Goal: Information Seeking & Learning: Find specific fact

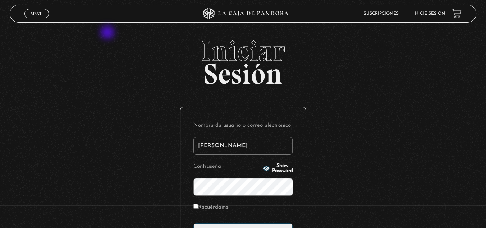
type input "rixardontthe@gmail.com"
click at [193, 223] on input "Acceder" at bounding box center [242, 232] width 99 height 18
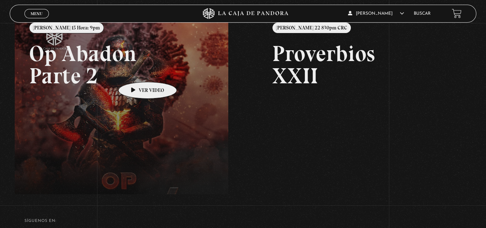
scroll to position [120, 0]
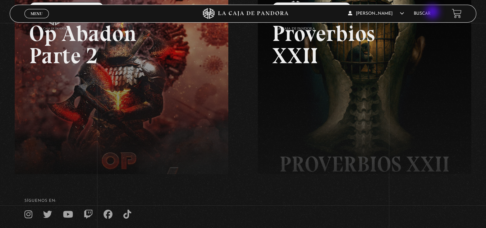
click at [430, 13] on link "Buscar" at bounding box center [421, 13] width 17 height 4
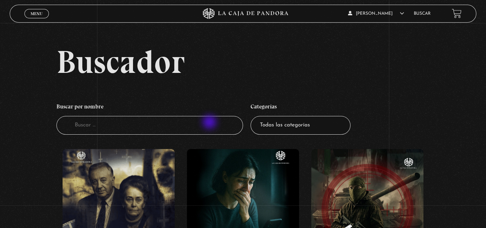
click at [210, 123] on input "Buscador" at bounding box center [149, 125] width 186 height 19
type input "piedr"
click at [208, 124] on input "pi" at bounding box center [149, 125] width 186 height 19
click at [198, 125] on input "pi" at bounding box center [149, 125] width 186 height 19
type input "piedra"
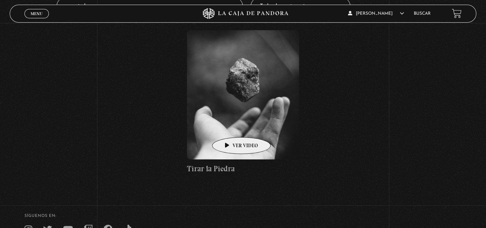
scroll to position [120, 0]
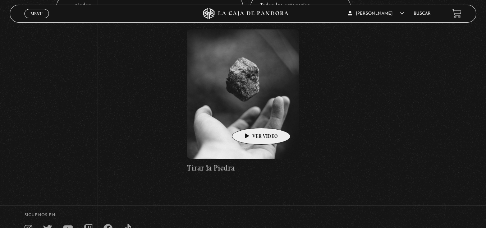
click at [250, 117] on figure at bounding box center [243, 93] width 112 height 129
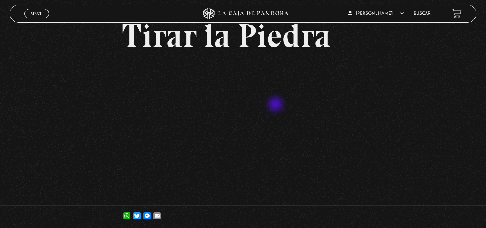
scroll to position [80, 0]
